Goal: Navigation & Orientation: Find specific page/section

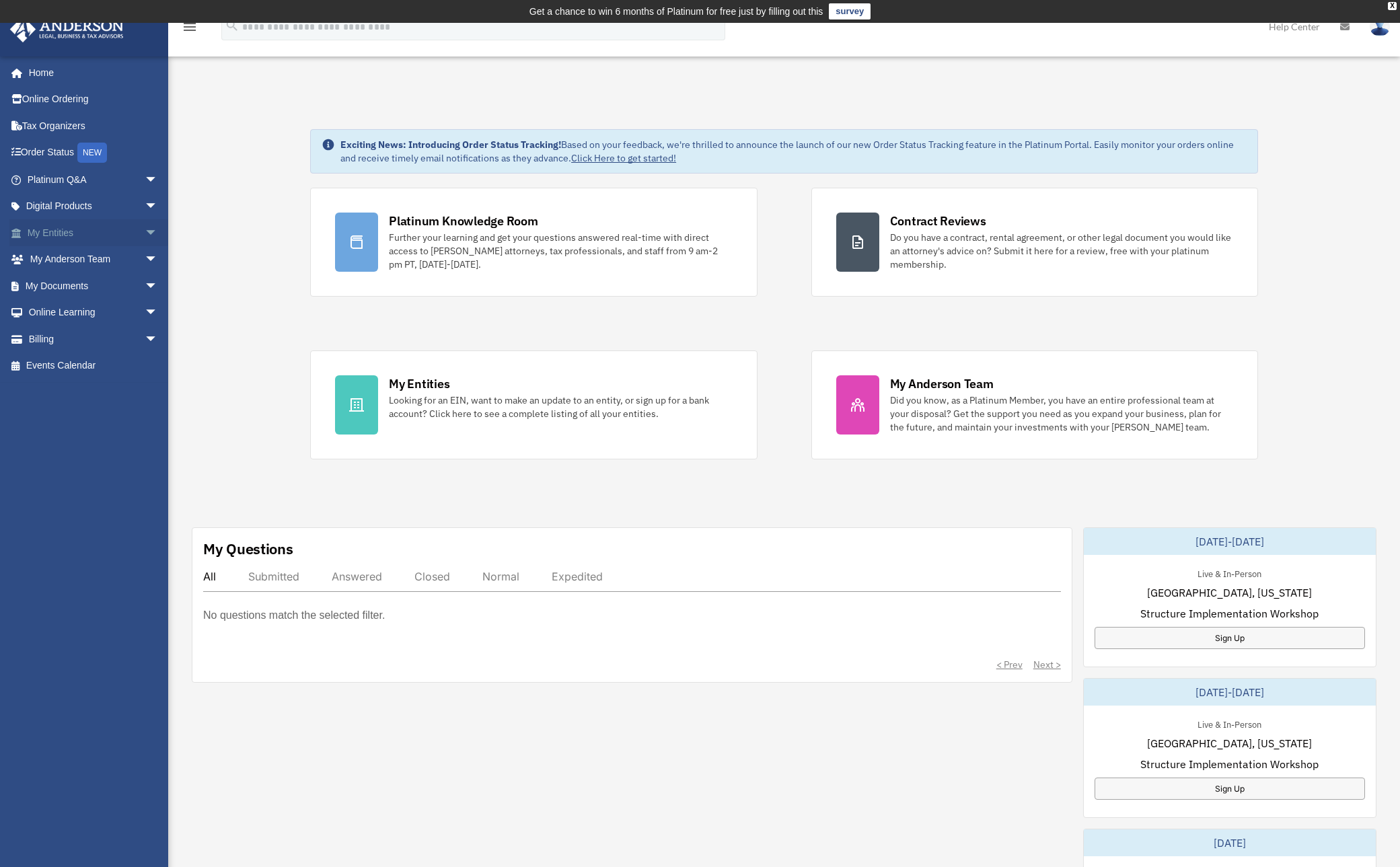
click at [106, 236] on link "My Entities arrow_drop_down" at bounding box center [93, 232] width 169 height 27
click at [57, 235] on link "My Entities arrow_drop_down" at bounding box center [93, 232] width 169 height 27
click at [149, 231] on span "arrow_drop_down" at bounding box center [158, 232] width 27 height 27
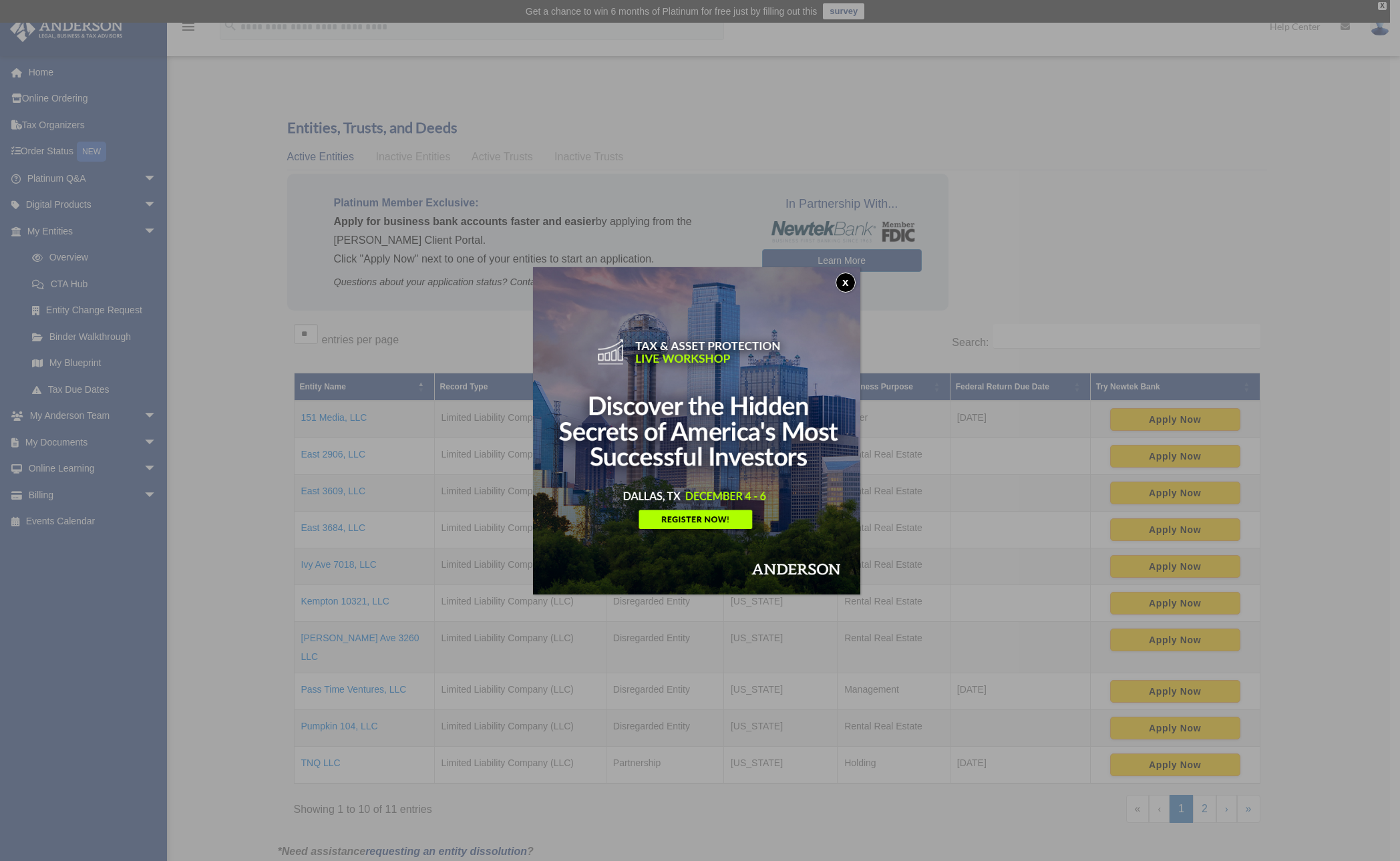
click at [851, 282] on button "x" at bounding box center [845, 282] width 20 height 20
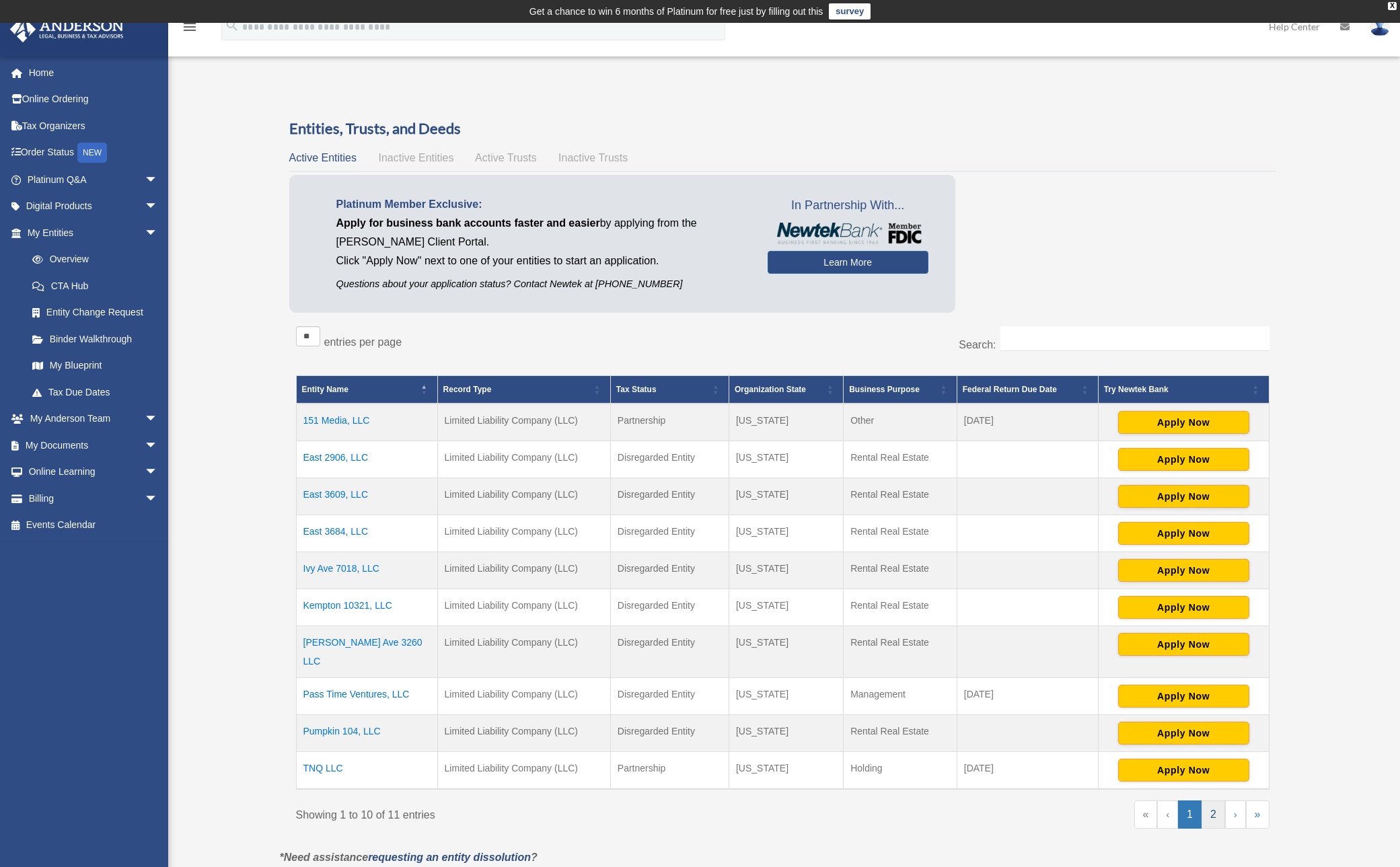
click at [1221, 801] on link "2" at bounding box center [1213, 815] width 23 height 28
